Goal: Task Accomplishment & Management: Complete application form

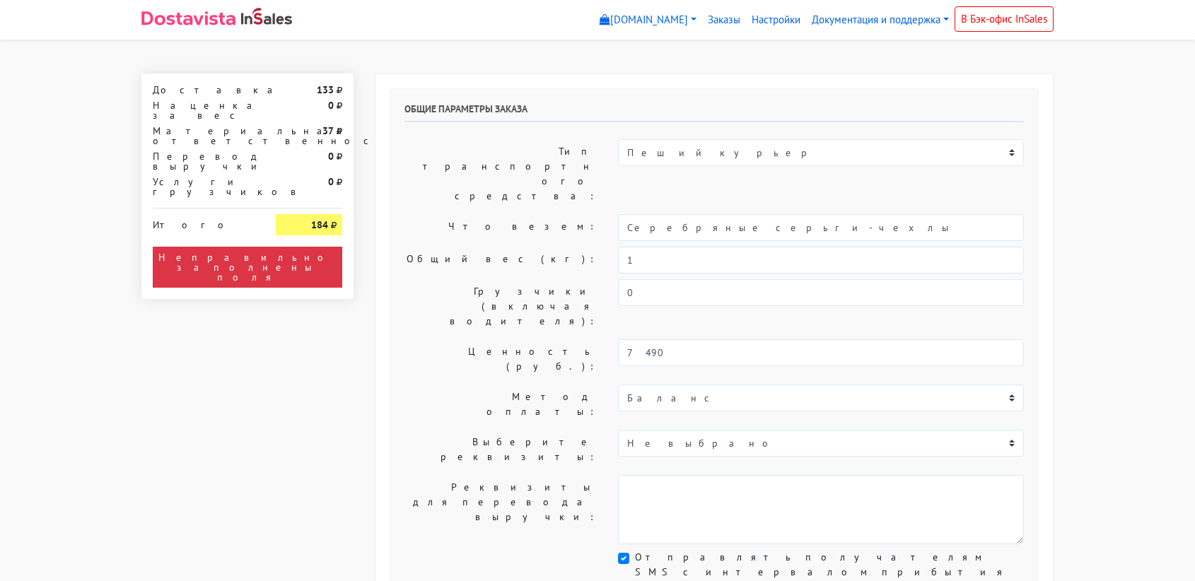
select select "11:00"
select select "21:00"
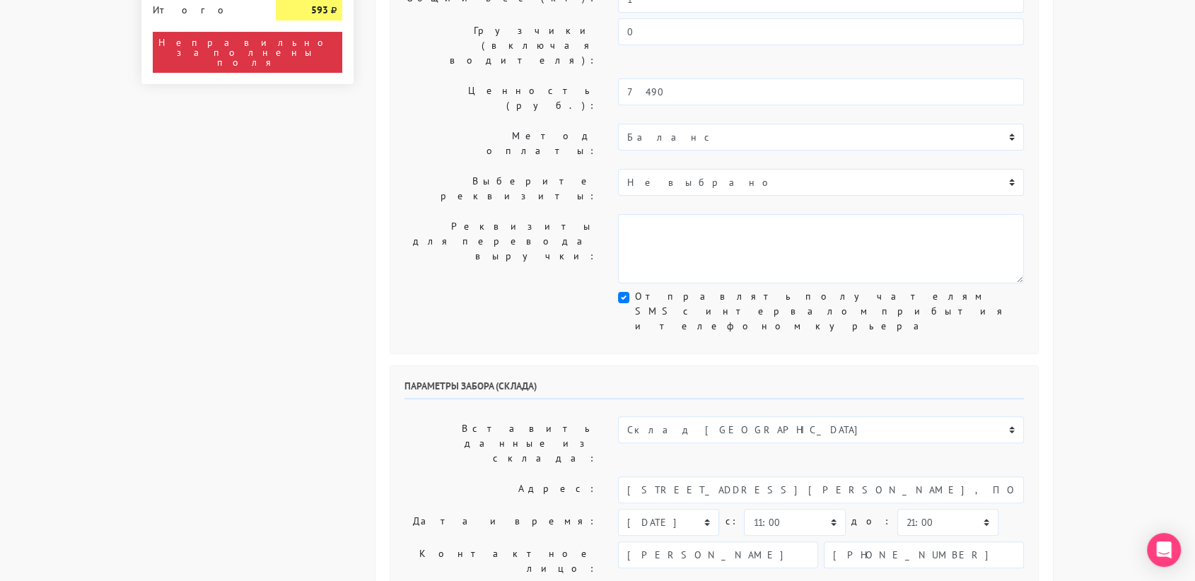
scroll to position [263, 0]
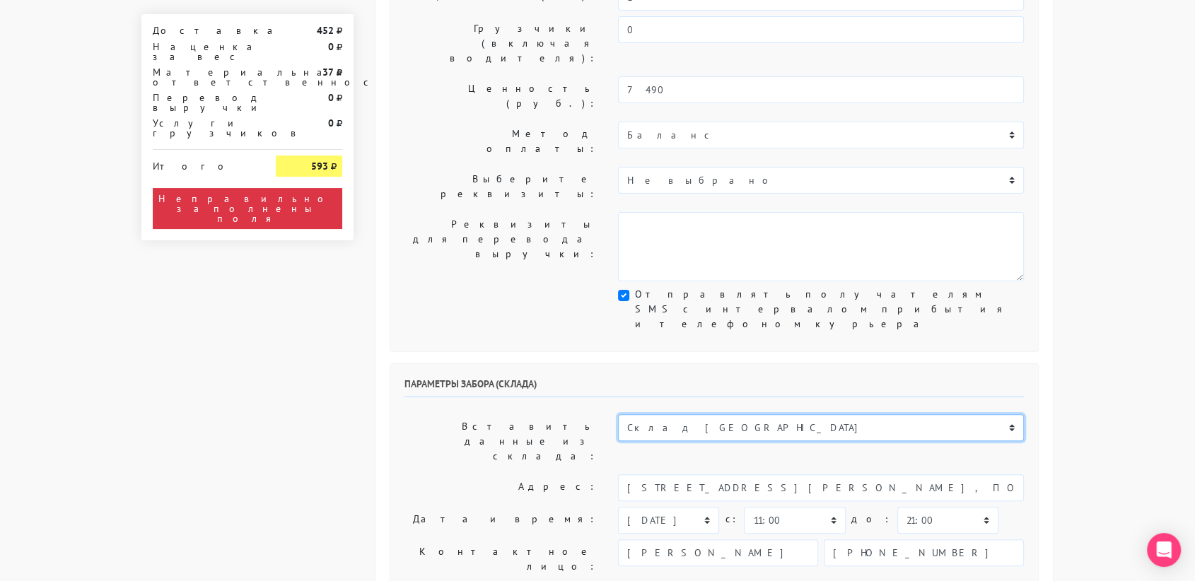
click at [679, 414] on select "Склад [GEOGRAPHIC_DATA] Склад [GEOGRAPHIC_DATA] [GEOGRAPHIC_DATA][PERSON_NAME] …" at bounding box center [821, 427] width 406 height 27
select select "1019"
click at [618, 414] on select "Склад [GEOGRAPHIC_DATA] Склад [GEOGRAPHIC_DATA] [GEOGRAPHIC_DATA][PERSON_NAME] …" at bounding box center [821, 427] width 406 height 27
type input "[STREET_ADDRESS][PERSON_NAME]"
type input "89251806702"
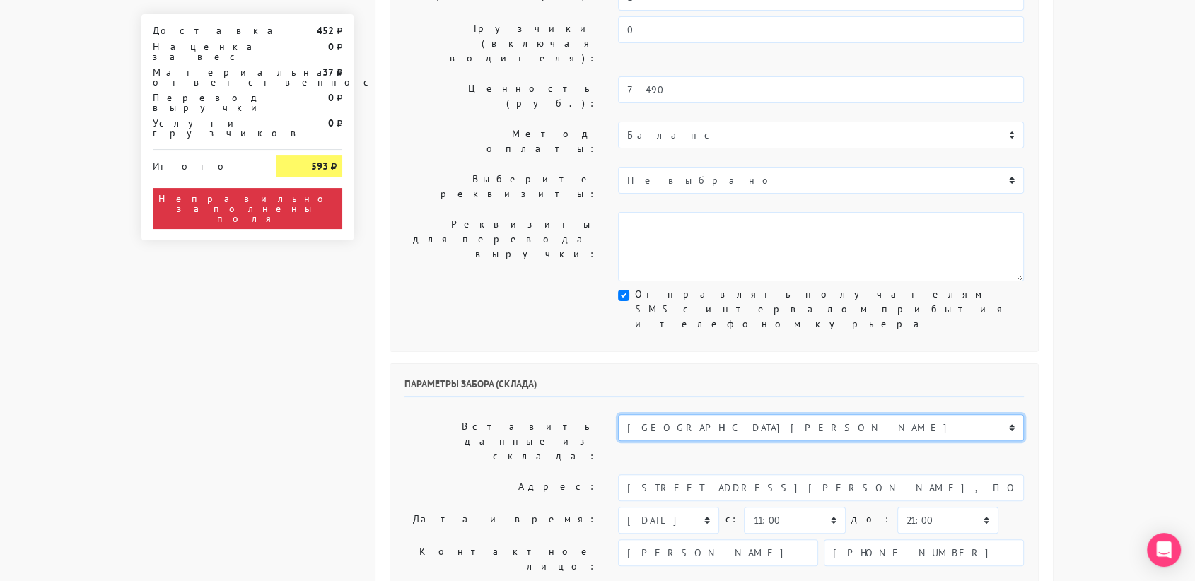
type textarea "Магазин серебряных украшений SBLESKOM (вход со стороны [GEOGRAPHIC_DATA])"
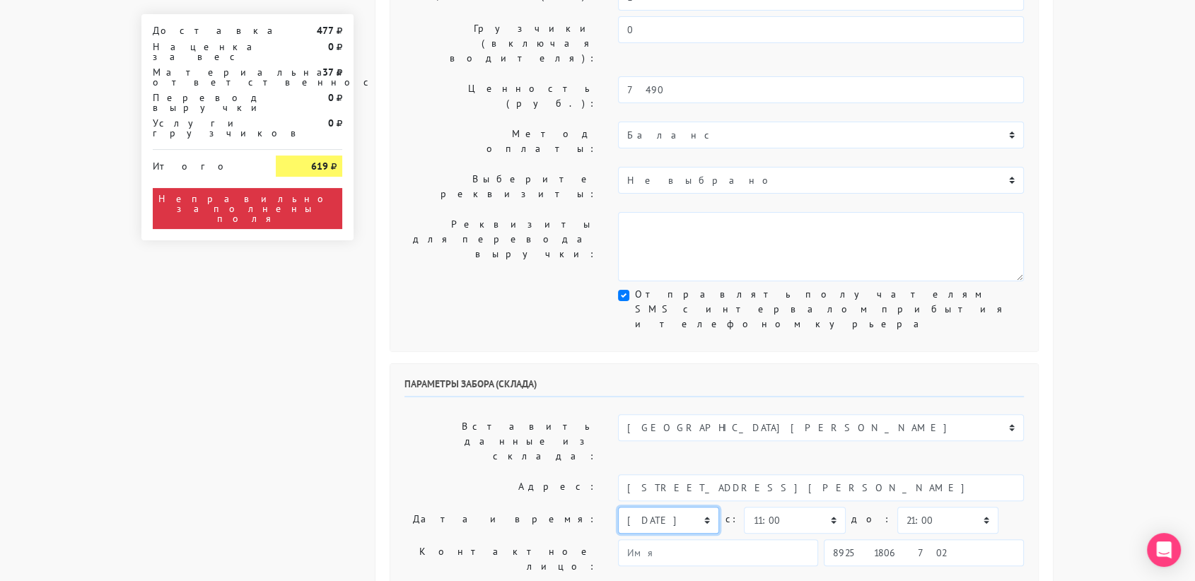
click at [687, 507] on select "[DATE] [DATE] [DATE] [DATE] [DATE] [DATE] [DATE] [DATE] [DATE]" at bounding box center [668, 520] width 101 height 27
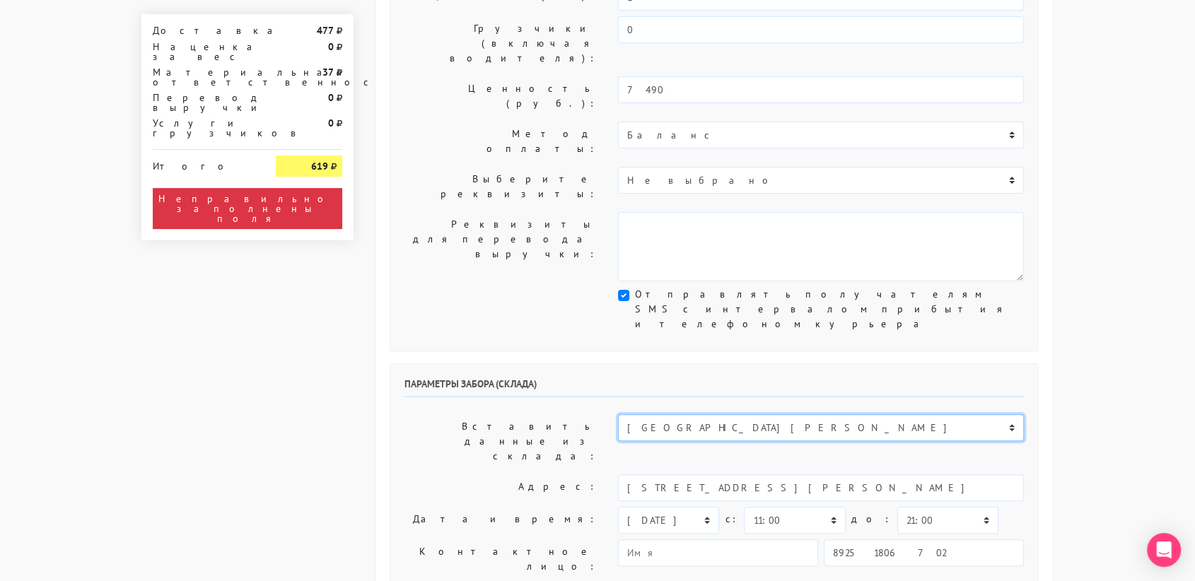
click at [812, 414] on select "Склад [GEOGRAPHIC_DATA] Склад [GEOGRAPHIC_DATA] [GEOGRAPHIC_DATA][PERSON_NAME] …" at bounding box center [821, 427] width 406 height 27
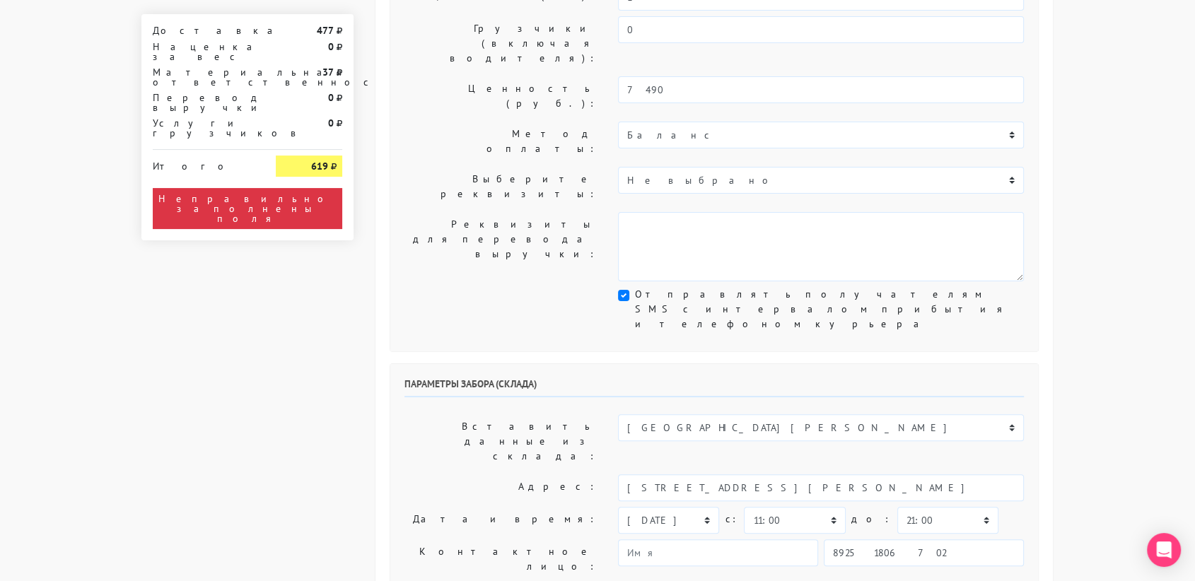
click at [737, 364] on div "Параметры забора (склада) Вставить данные из склада: Склад Москва Склад Санкт-П…" at bounding box center [714, 541] width 648 height 355
click at [651, 507] on select "[DATE] [DATE] [DATE] [DATE] [DATE] [DATE] [DATE] [DATE] [DATE]" at bounding box center [668, 520] width 101 height 27
select select "[DATE]"
click at [618, 507] on select "[DATE] [DATE] [DATE] [DATE] [DATE] [DATE] [DATE] [DATE] [DATE]" at bounding box center [668, 520] width 101 height 27
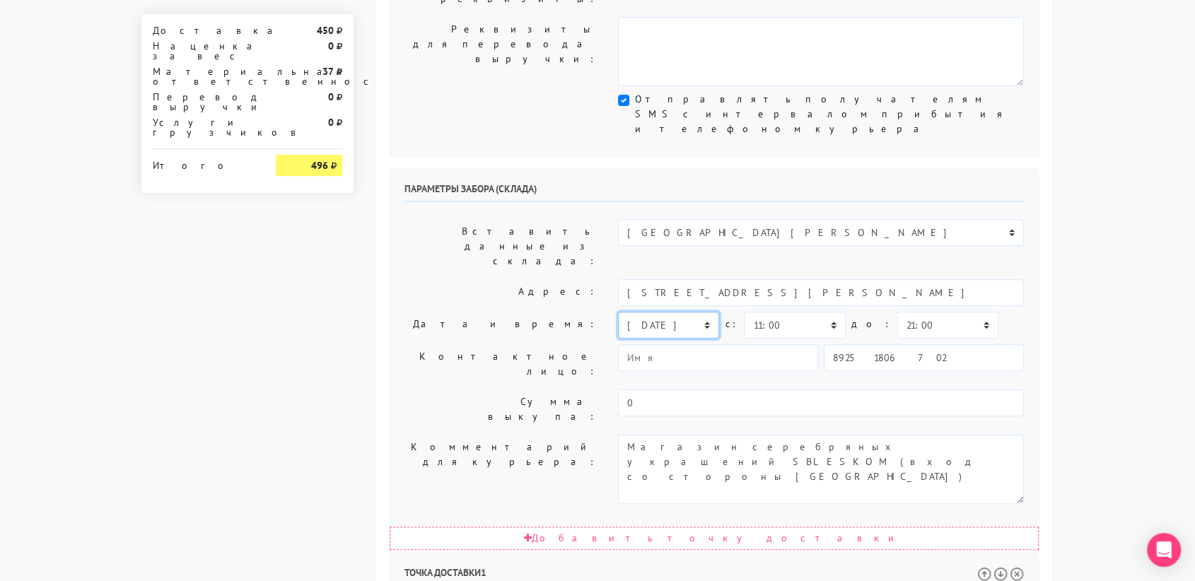
scroll to position [456, 0]
click at [800, 314] on select "00:00 00:30 01:00 01:30 02:00 02:30 03:00 03:30 04:00 04:30 05:00 05:30 06:00 0…" at bounding box center [794, 327] width 101 height 27
select select "12:00"
click at [744, 314] on select "00:00 00:30 01:00 01:30 02:00 02:30 03:00 03:30 04:00 04:30 05:00 05:30 06:00 0…" at bounding box center [794, 327] width 101 height 27
click at [904, 314] on select "00:00 00:30 01:00 01:30 02:00 02:30 03:00 03:30 04:00 04:30 05:00 05:30 06:00 0…" at bounding box center [947, 327] width 101 height 27
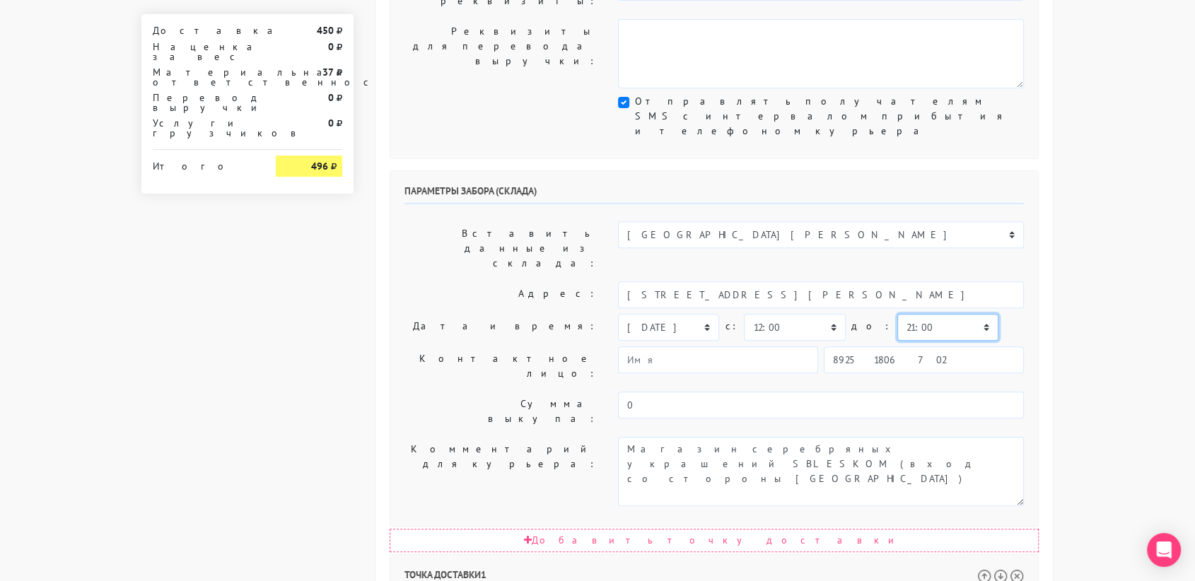
select select "12:30"
click at [897, 314] on select "00:00 00:30 01:00 01:30 02:00 02:30 03:00 03:30 04:00 04:30 05:00 05:30 06:00 0…" at bounding box center [947, 327] width 101 height 27
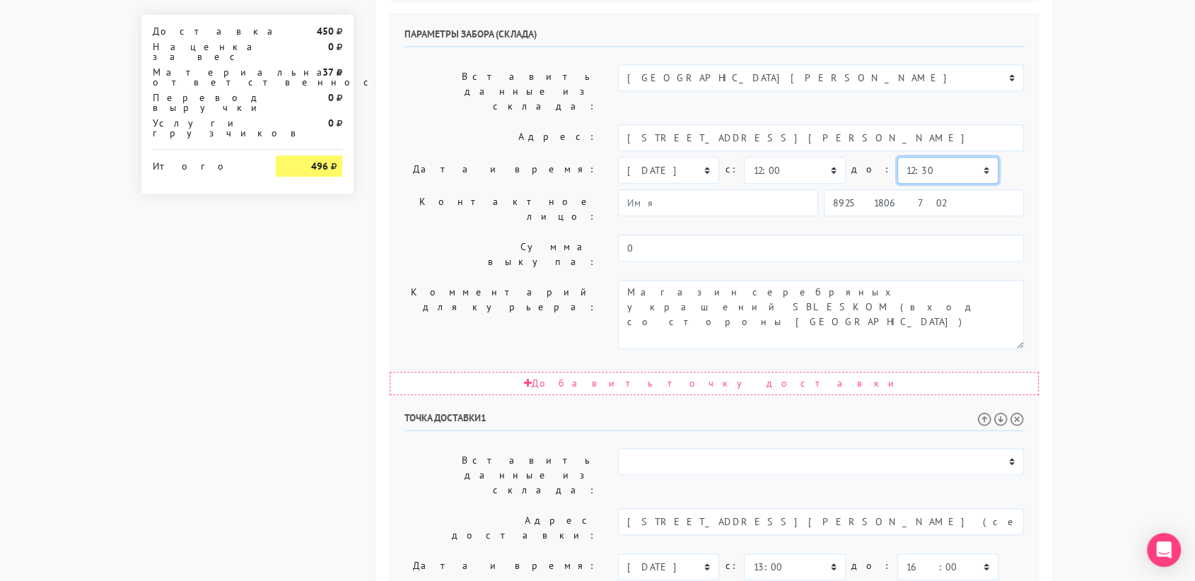
scroll to position [721, 0]
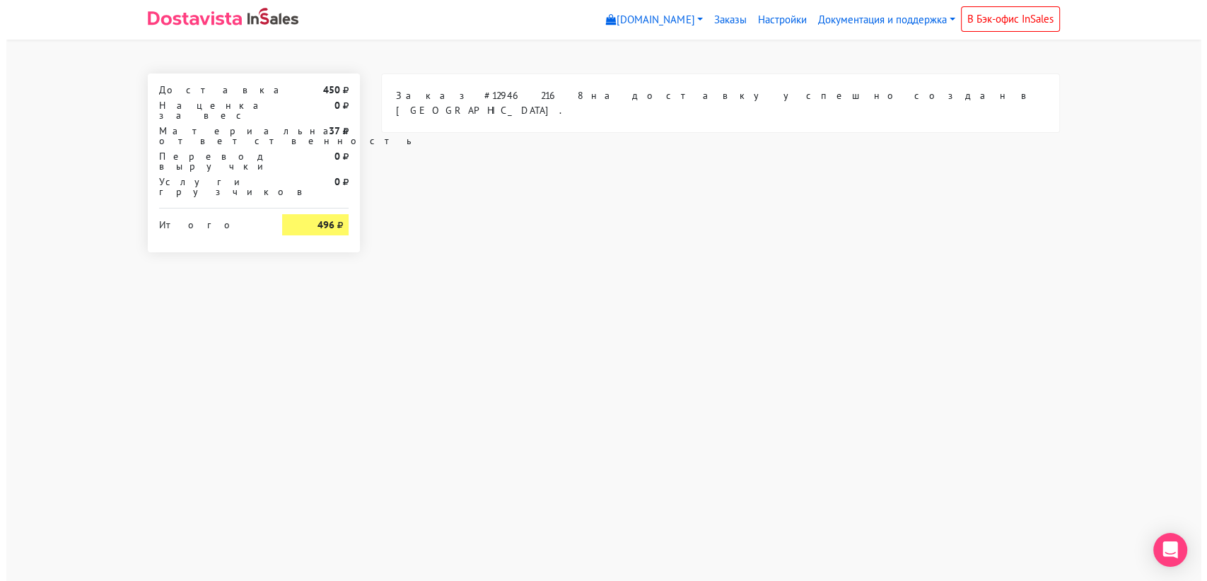
scroll to position [0, 0]
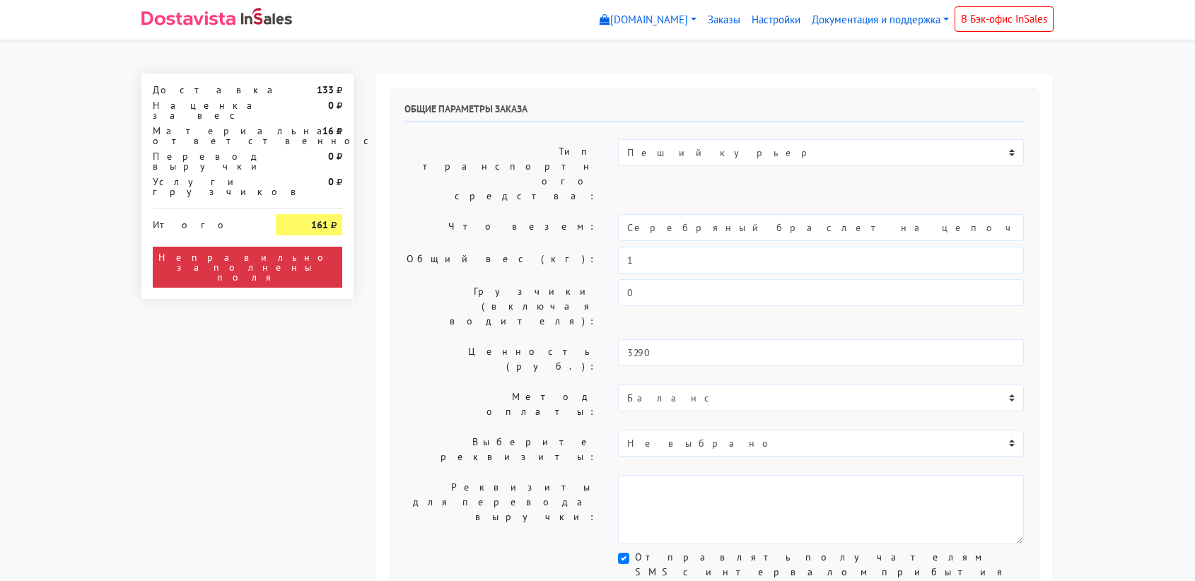
select select "11:00"
select select "21:00"
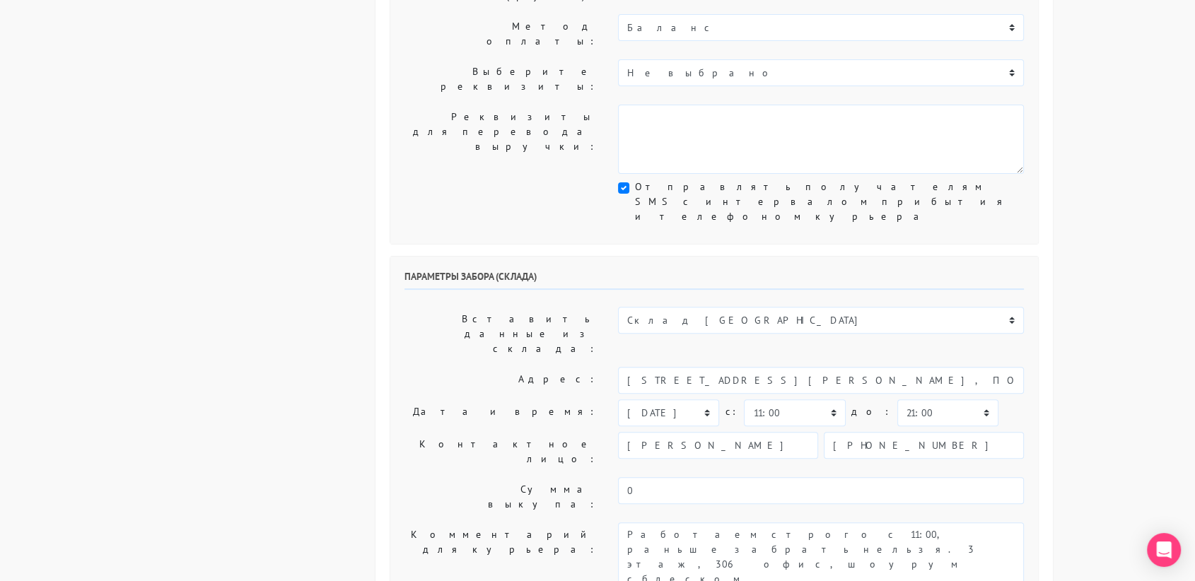
scroll to position [374, 0]
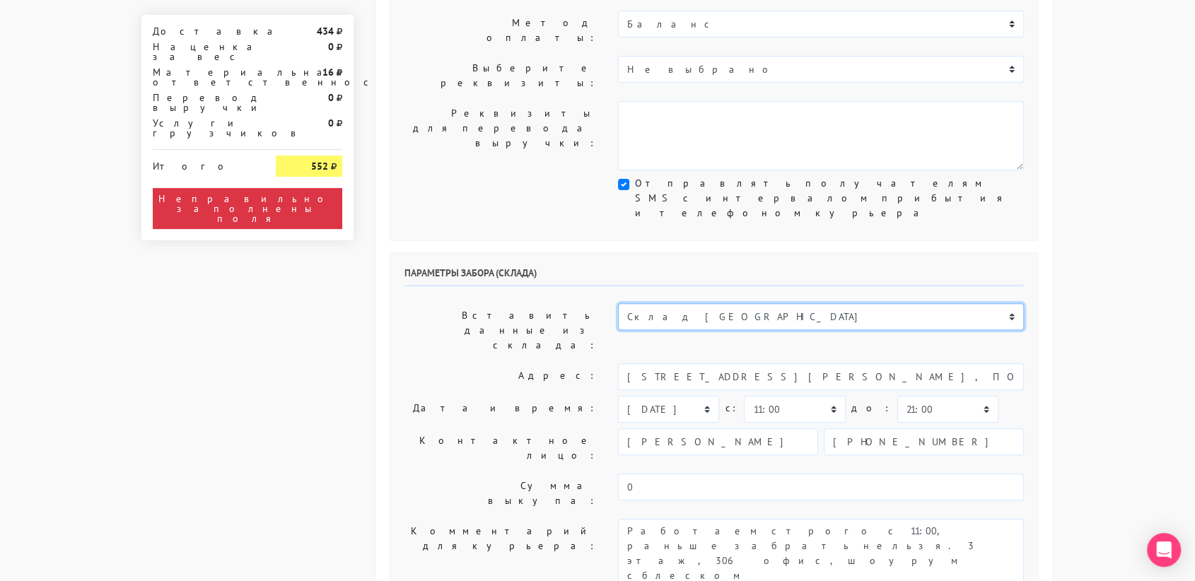
click at [688, 303] on select "Склад [GEOGRAPHIC_DATA] Склад [GEOGRAPHIC_DATA] [GEOGRAPHIC_DATA][PERSON_NAME] …" at bounding box center [821, 316] width 406 height 27
select select "1019"
click at [618, 303] on select "Склад [GEOGRAPHIC_DATA] Склад [GEOGRAPHIC_DATA] [GEOGRAPHIC_DATA][PERSON_NAME] …" at bounding box center [821, 316] width 406 height 27
type input "[STREET_ADDRESS][PERSON_NAME]"
type input "89251806702"
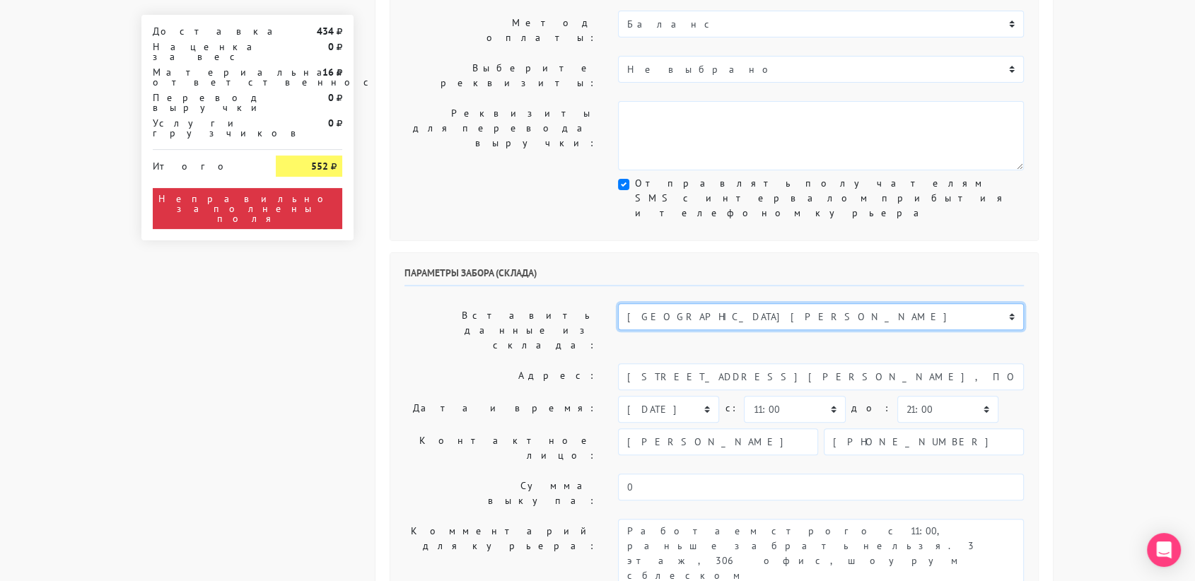
type textarea "Магазин серебряных украшений SBLESKOM (вход со стороны [GEOGRAPHIC_DATA])"
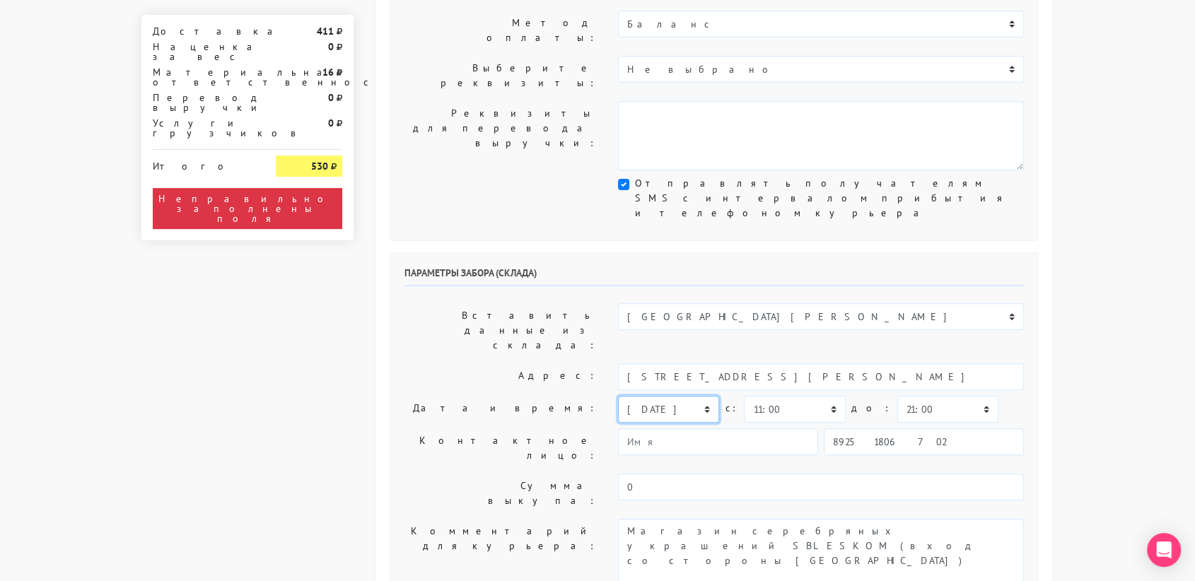
click at [668, 396] on select "[DATE] [DATE] [DATE] [DATE] [DATE] [DATE] [DATE] [DATE] [DATE]" at bounding box center [668, 409] width 101 height 27
select select "[DATE]"
click at [618, 396] on select "[DATE] [DATE] [DATE] [DATE] [DATE] [DATE] [DATE] [DATE] [DATE]" at bounding box center [668, 409] width 101 height 27
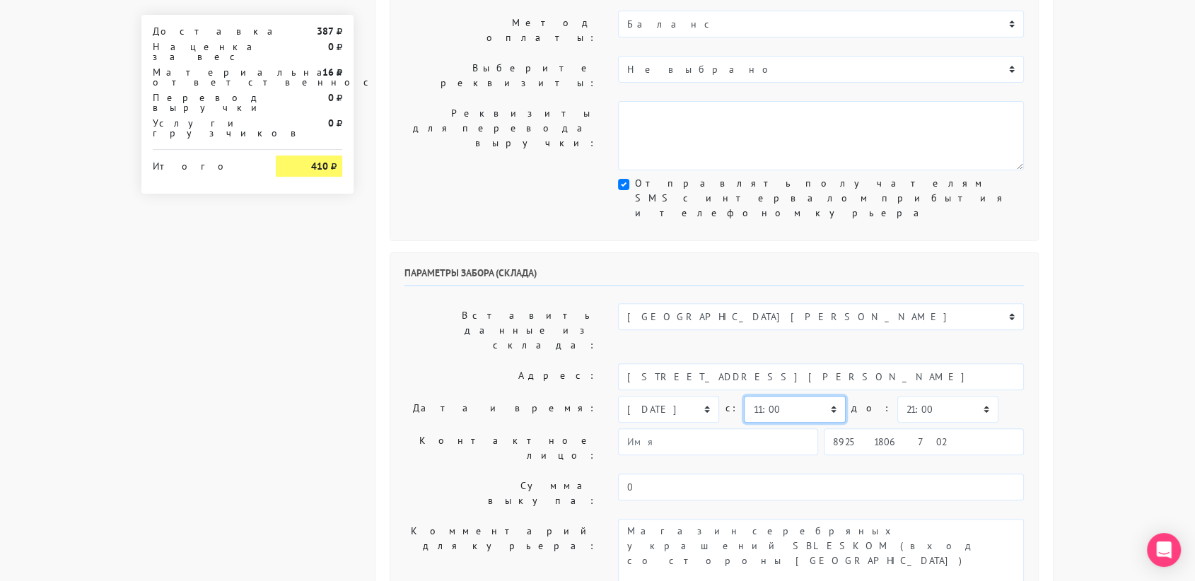
click at [786, 396] on select "00:00 00:30 01:00 01:30 02:00 02:30 03:00 03:30 04:00 04:30 05:00 05:30 06:00 0…" at bounding box center [794, 409] width 101 height 27
select select "13:00"
click at [744, 396] on select "00:00 00:30 01:00 01:30 02:00 02:30 03:00 03:30 04:00 04:30 05:00 05:30 06:00 0…" at bounding box center [794, 409] width 101 height 27
click at [911, 396] on select "00:00 00:30 01:00 01:30 02:00 02:30 03:00 03:30 04:00 04:30 05:00 05:30 06:00 0…" at bounding box center [947, 409] width 101 height 27
select select "13:30"
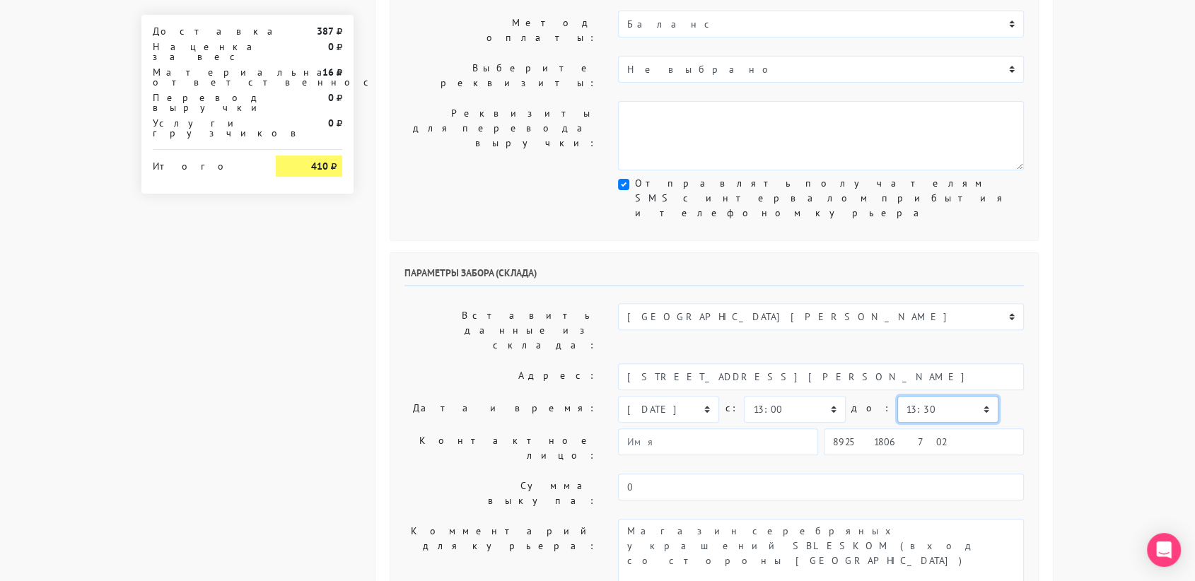
click at [897, 396] on select "00:00 00:30 01:00 01:30 02:00 02:30 03:00 03:30 04:00 04:30 05:00 05:30 06:00 0…" at bounding box center [947, 409] width 101 height 27
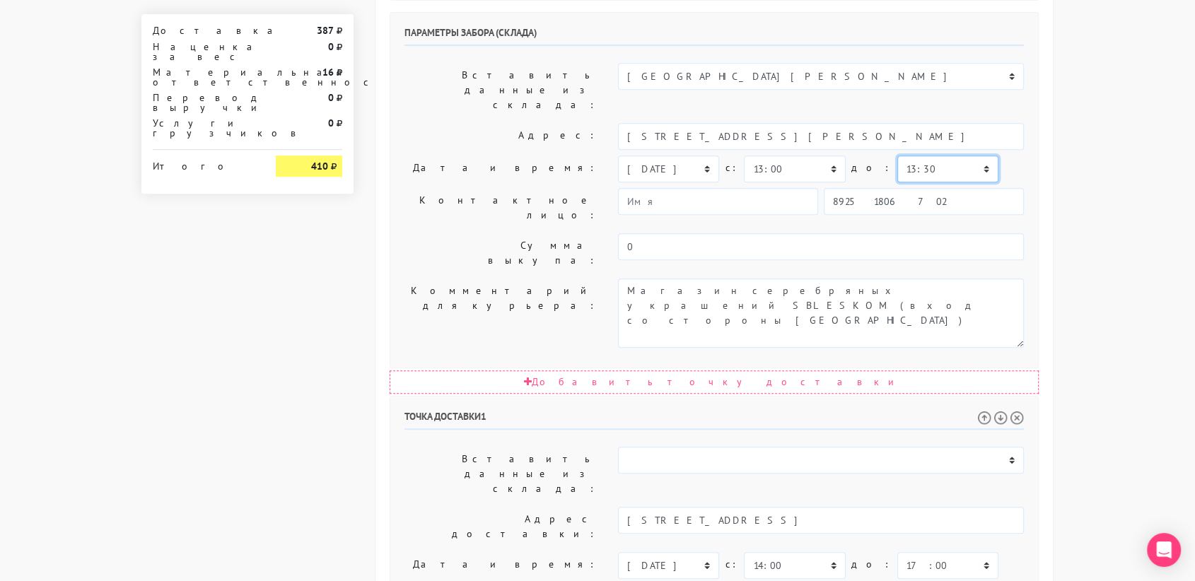
scroll to position [721, 0]
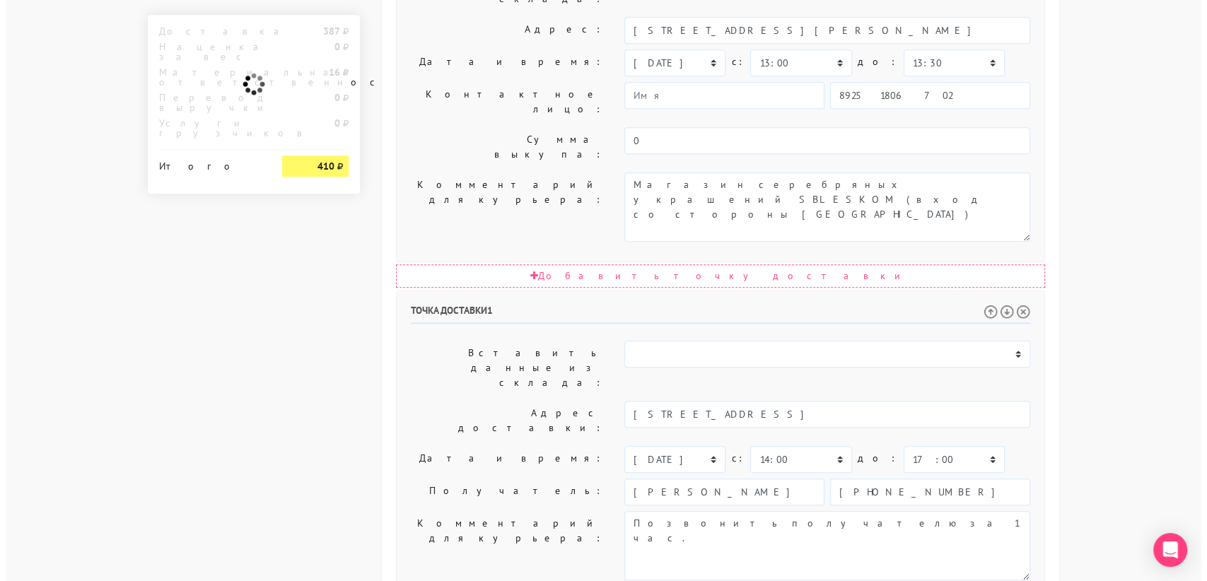
scroll to position [0, 0]
